Goal: Navigation & Orientation: Find specific page/section

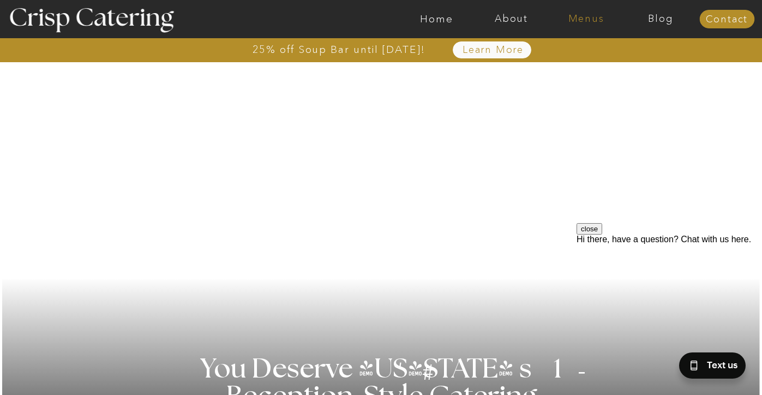
click at [578, 17] on nav "Menus" at bounding box center [585, 19] width 75 height 11
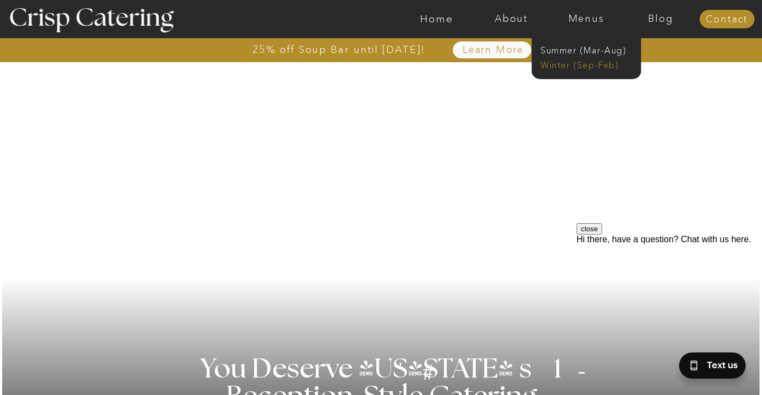
click at [577, 68] on nav "Winter (Sep-Feb)" at bounding box center [584, 64] width 89 height 10
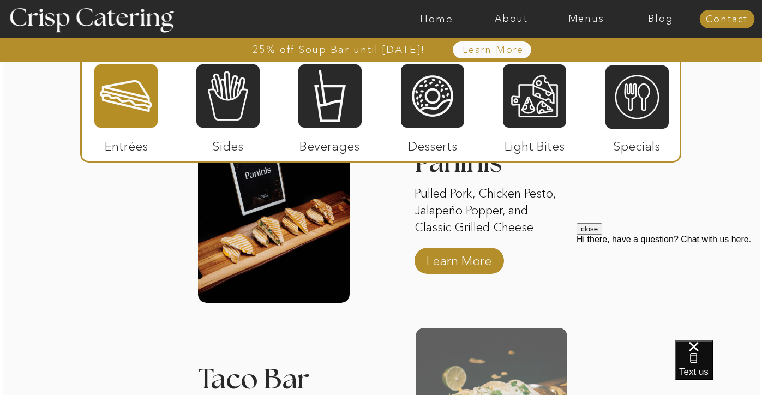
scroll to position [1559, 0]
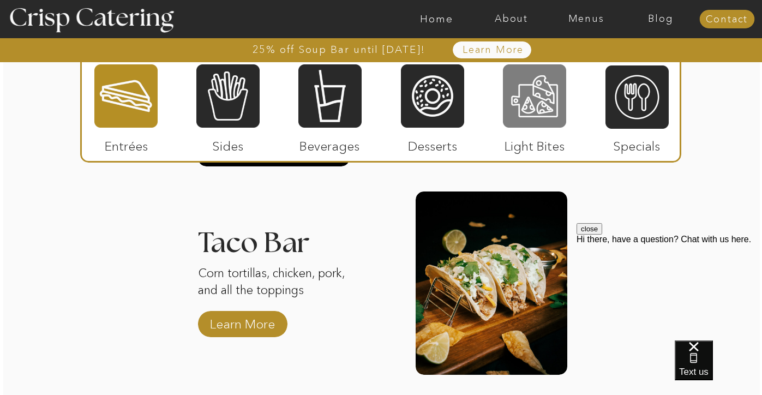
click at [539, 120] on div at bounding box center [534, 95] width 63 height 65
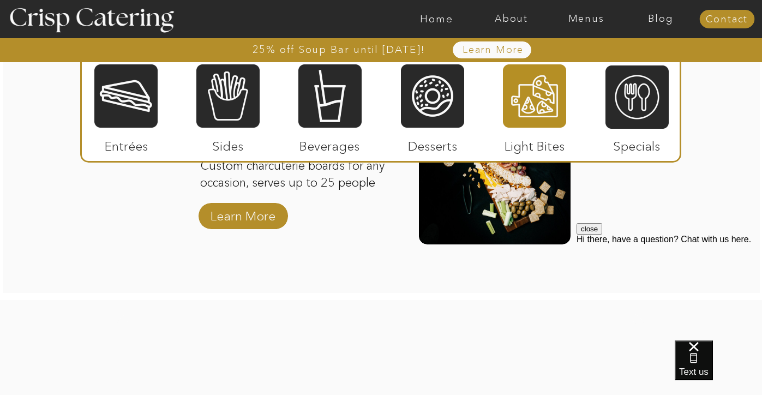
scroll to position [1490, 0]
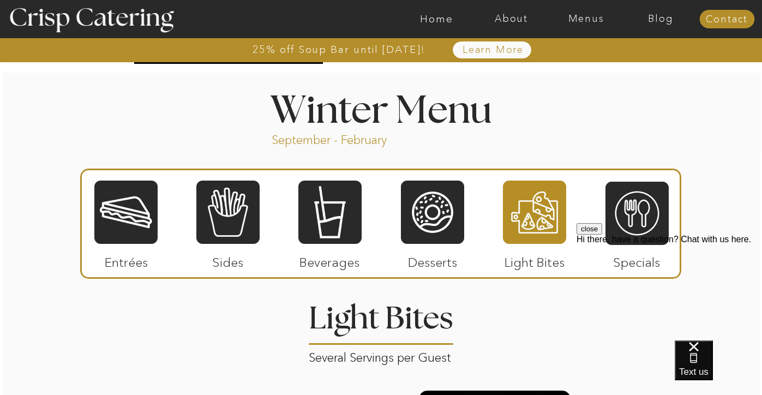
scroll to position [1179, 0]
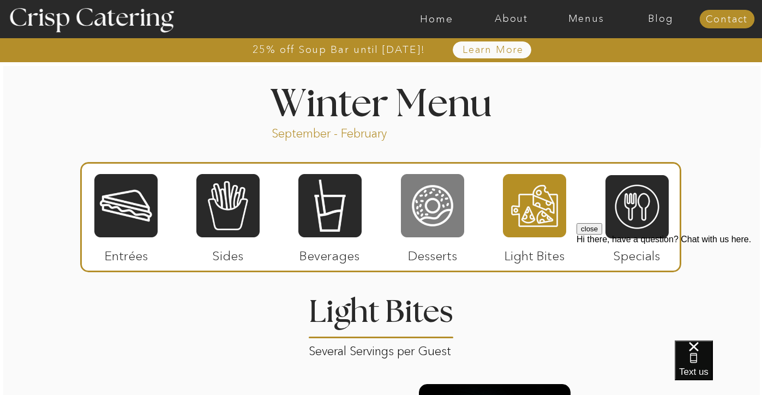
click at [424, 216] on div at bounding box center [432, 205] width 63 height 65
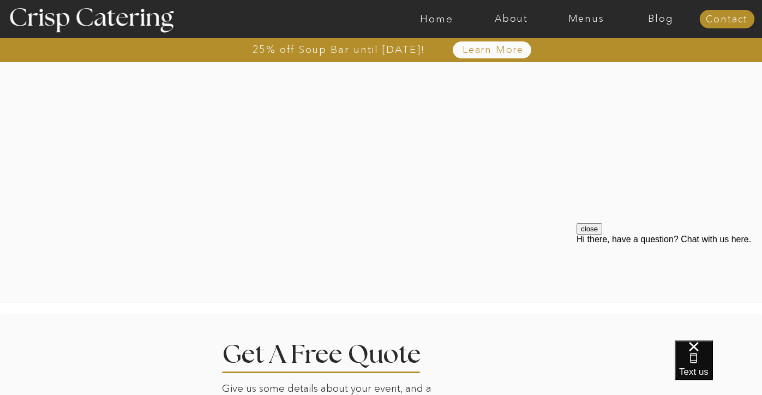
scroll to position [2314, 0]
